Goal: Task Accomplishment & Management: Manage account settings

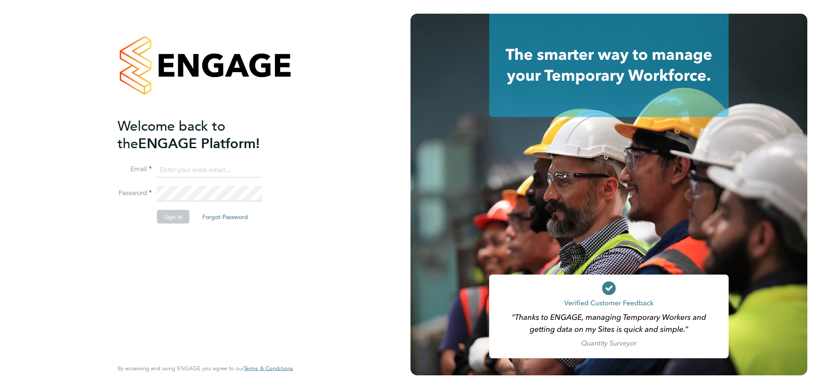
type input "[PERSON_NAME][EMAIL_ADDRESS][PERSON_NAME][DOMAIN_NAME]"
click at [180, 218] on button "Sign In" at bounding box center [173, 217] width 32 height 14
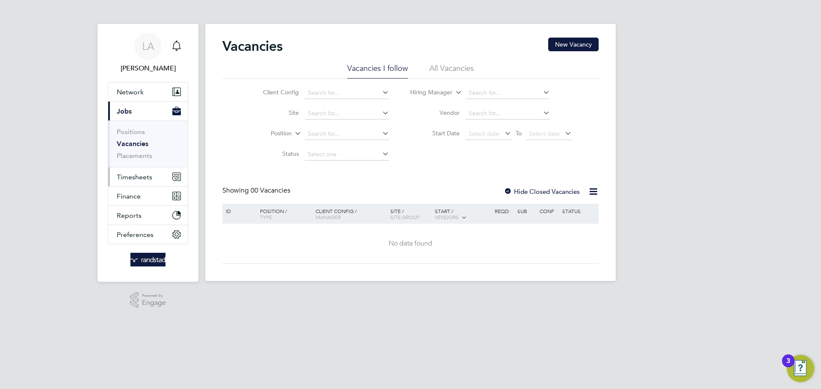
click at [136, 184] on button "Timesheets" at bounding box center [148, 177] width 80 height 19
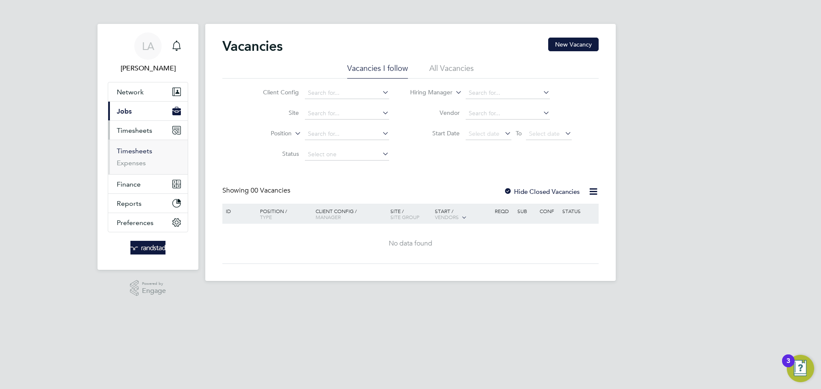
click at [141, 154] on link "Timesheets" at bounding box center [134, 151] width 35 height 8
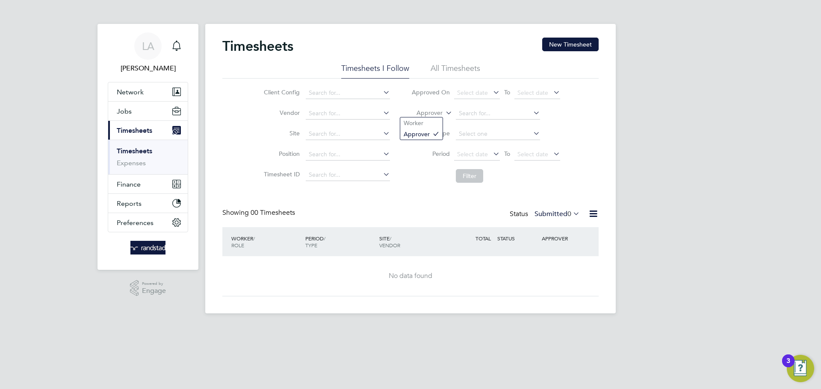
click at [429, 115] on label "Approver" at bounding box center [423, 113] width 38 height 9
click at [445, 68] on li "All Timesheets" at bounding box center [455, 70] width 50 height 15
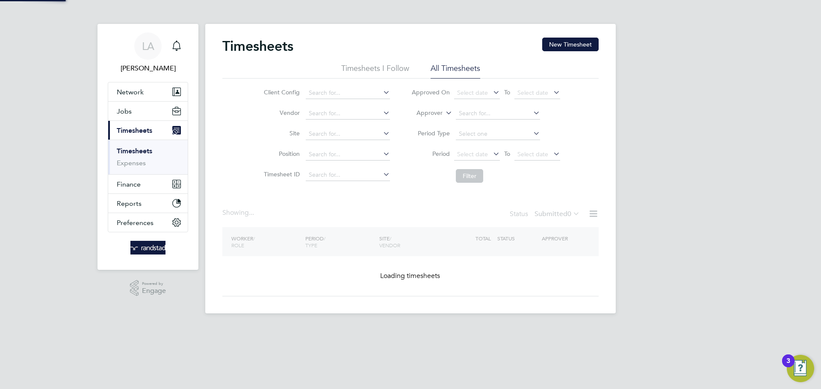
click at [433, 111] on label "Approver" at bounding box center [423, 113] width 38 height 9
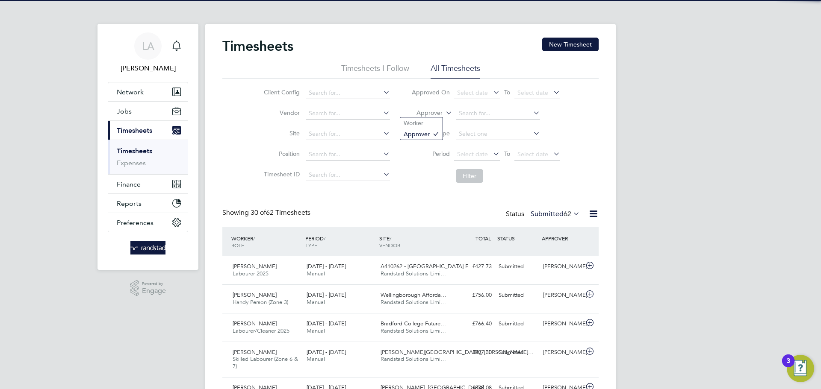
click at [430, 112] on label "Approver" at bounding box center [423, 113] width 38 height 9
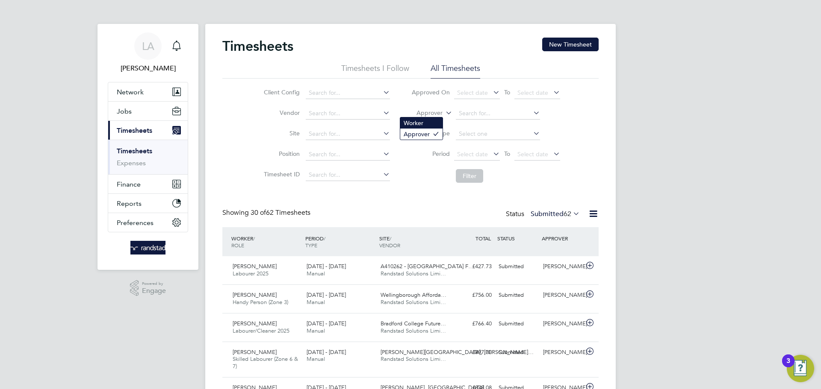
click at [422, 121] on li "Worker" at bounding box center [421, 123] width 42 height 11
click at [477, 110] on input at bounding box center [498, 114] width 84 height 12
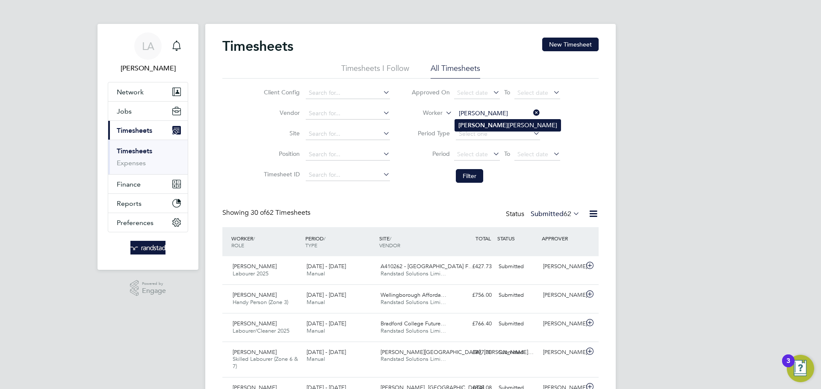
type input "[PERSON_NAME]"
click at [474, 179] on button "Filter" at bounding box center [469, 176] width 27 height 14
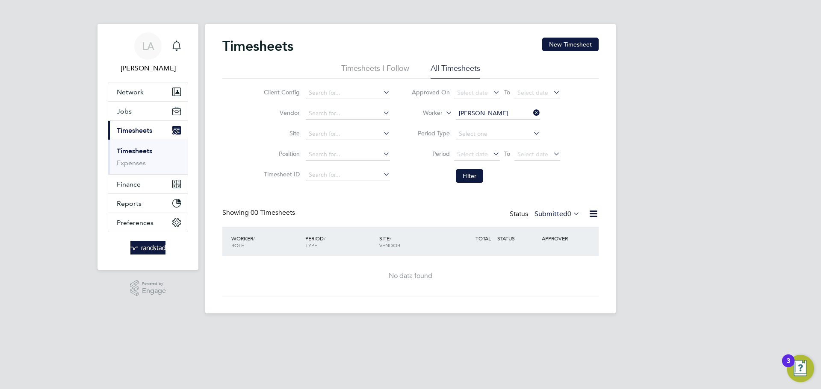
click at [552, 216] on label "Submitted 0" at bounding box center [556, 214] width 45 height 9
click at [547, 226] on li "All" at bounding box center [552, 229] width 39 height 12
